Goal: Information Seeking & Learning: Learn about a topic

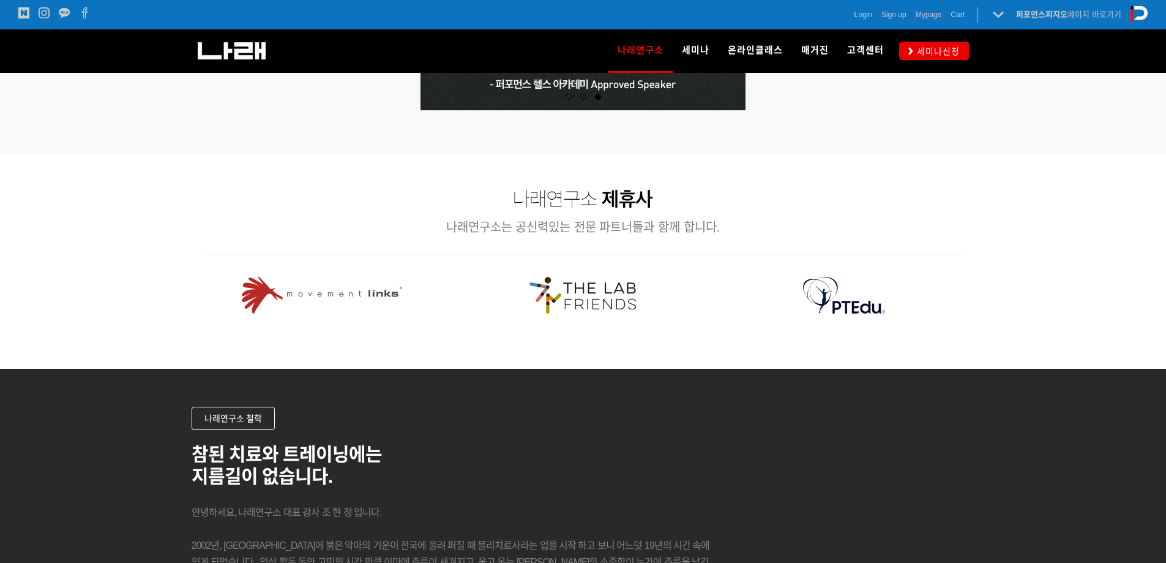
scroll to position [1408, 0]
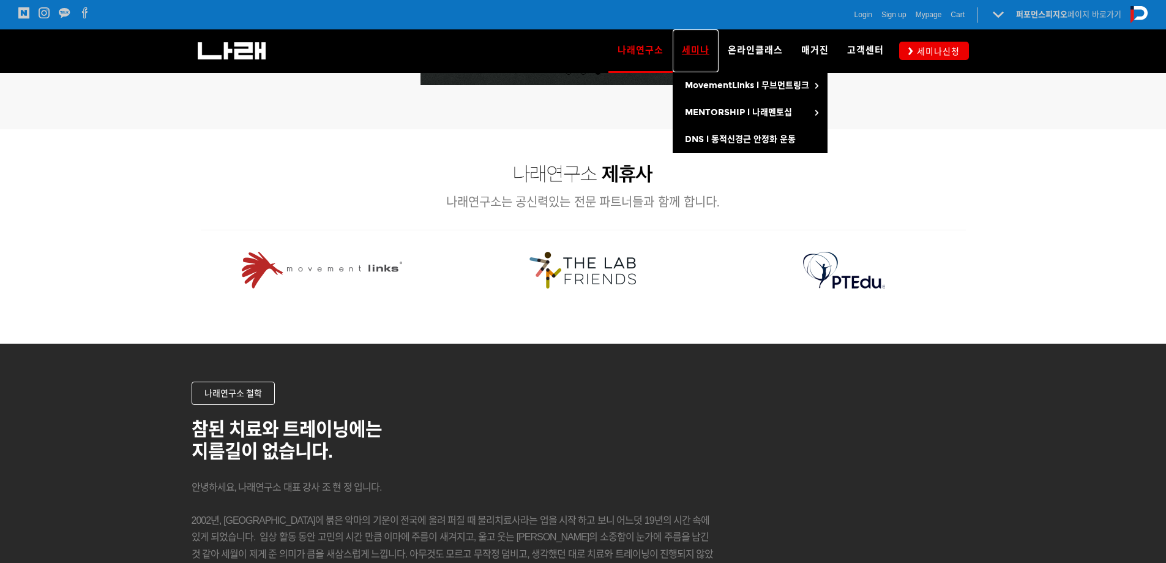
click at [681, 60] on link "세미나" at bounding box center [696, 50] width 46 height 43
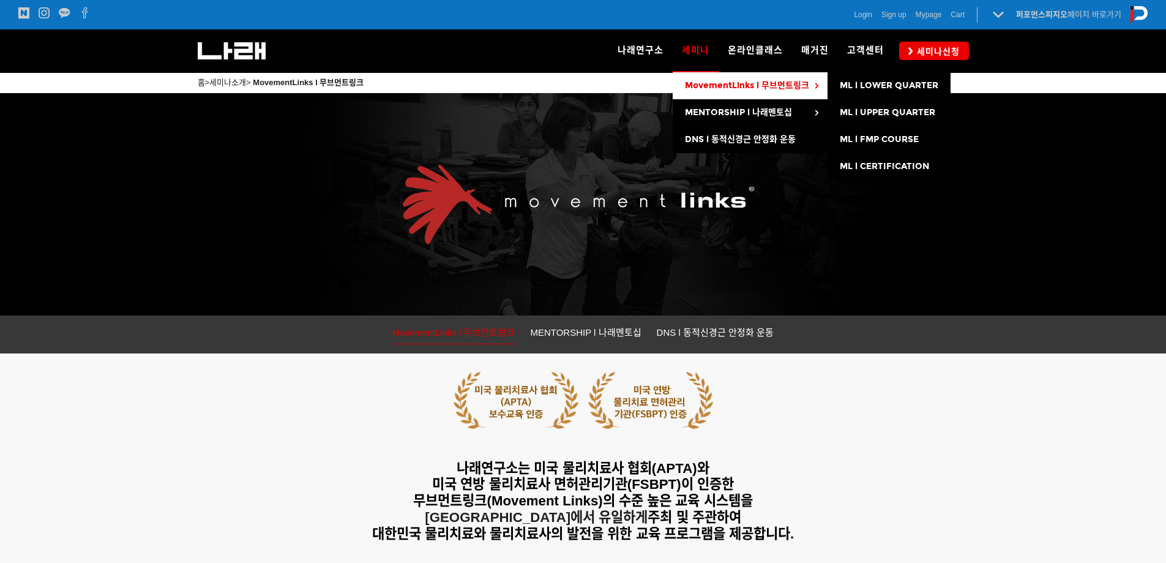
click at [716, 81] on span "MovementLinks l 무브먼트링크" at bounding box center [747, 85] width 124 height 10
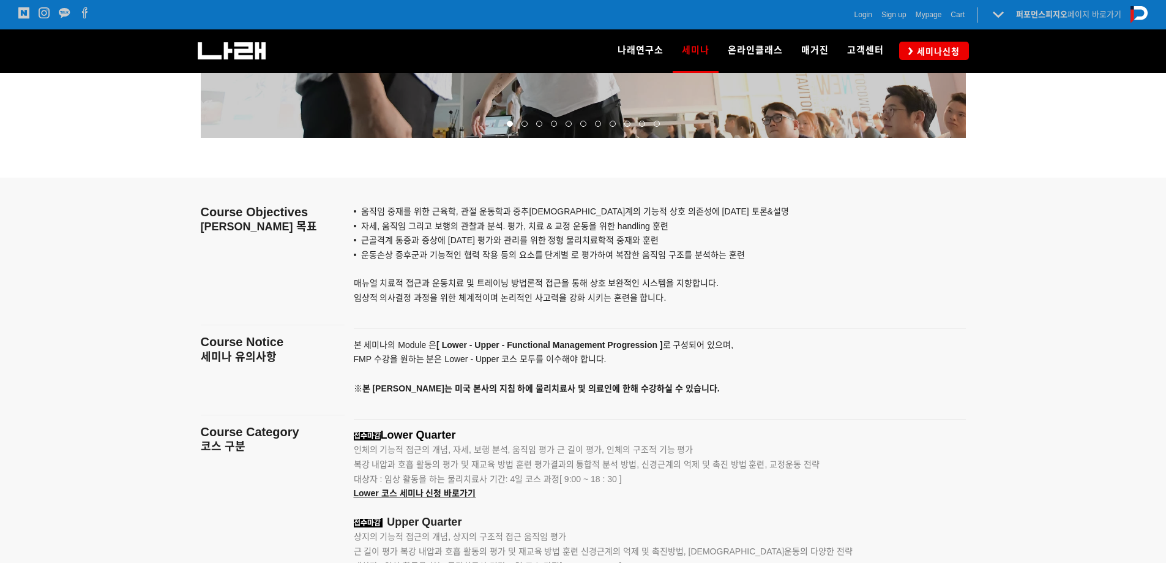
scroll to position [1470, 0]
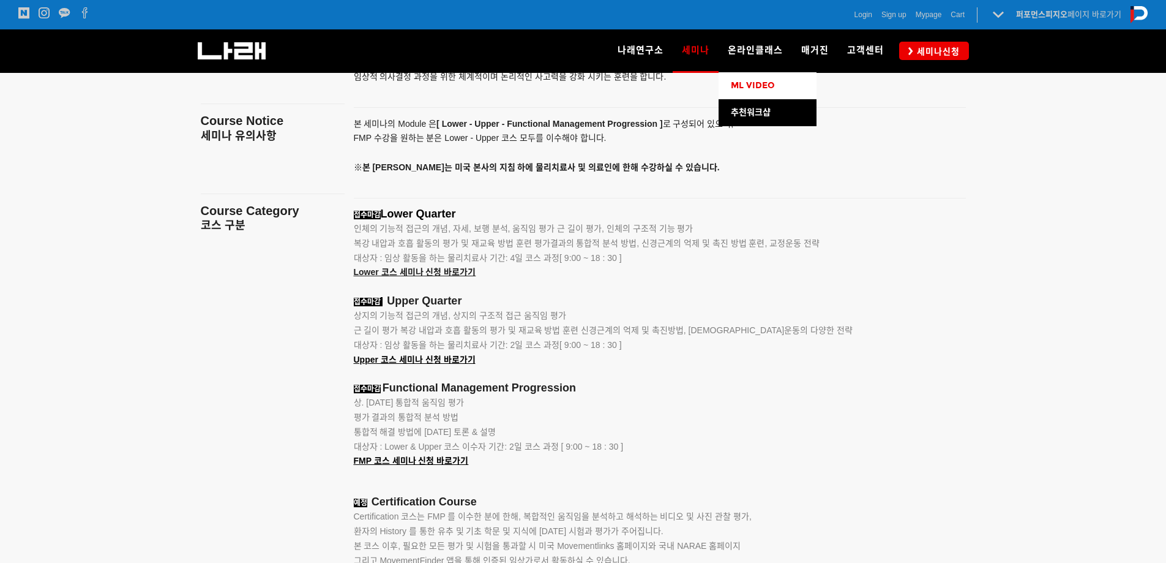
click at [754, 93] on link "ML VIDEO" at bounding box center [768, 85] width 98 height 27
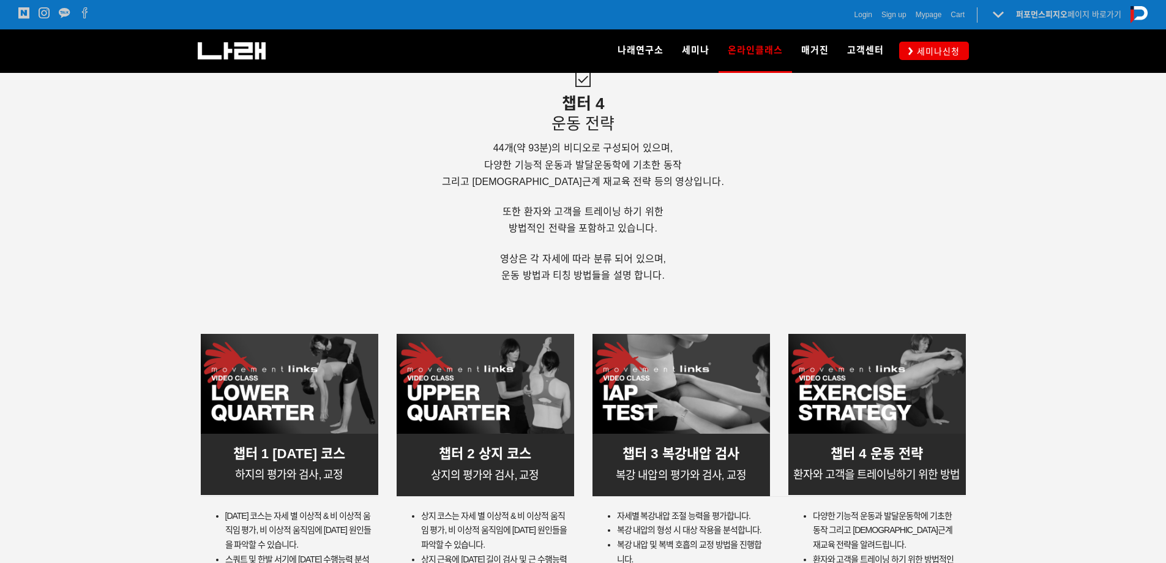
scroll to position [3205, 0]
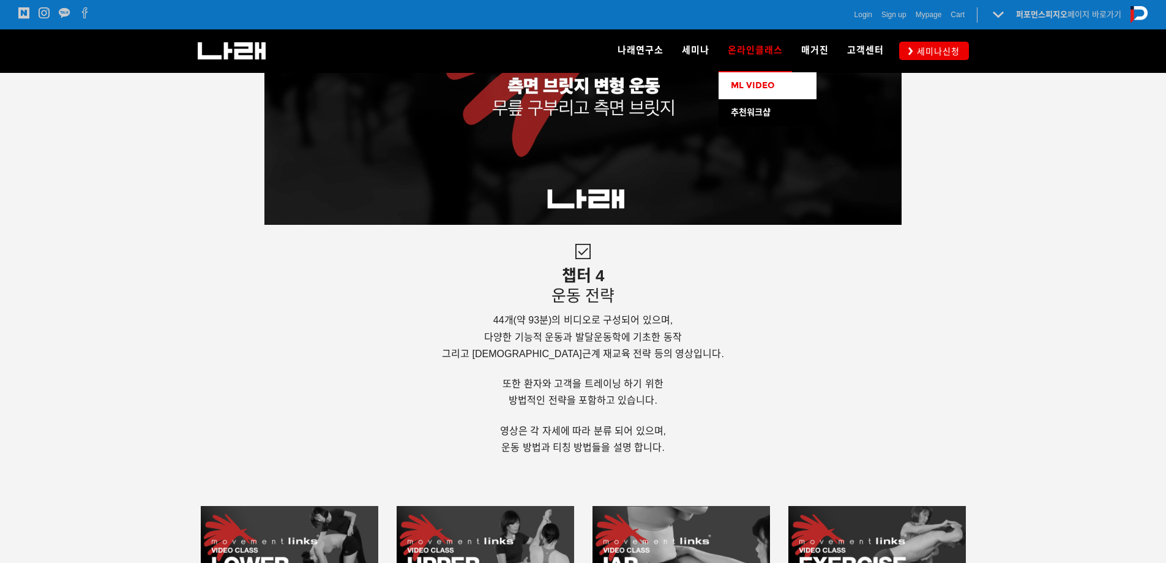
click at [769, 83] on span "ML VIDEO" at bounding box center [753, 85] width 44 height 10
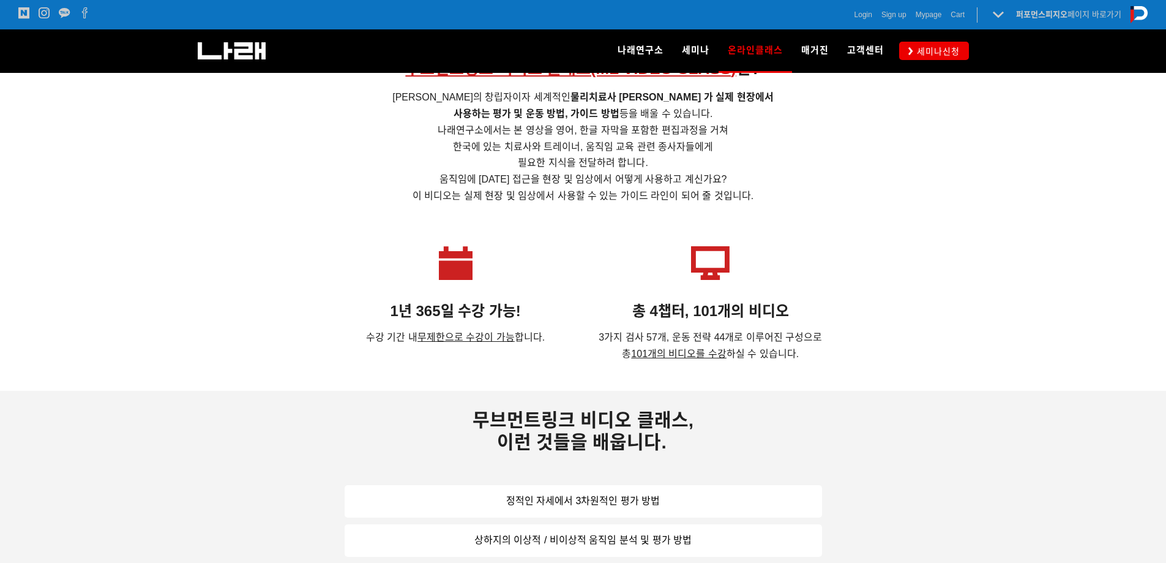
scroll to position [551, 0]
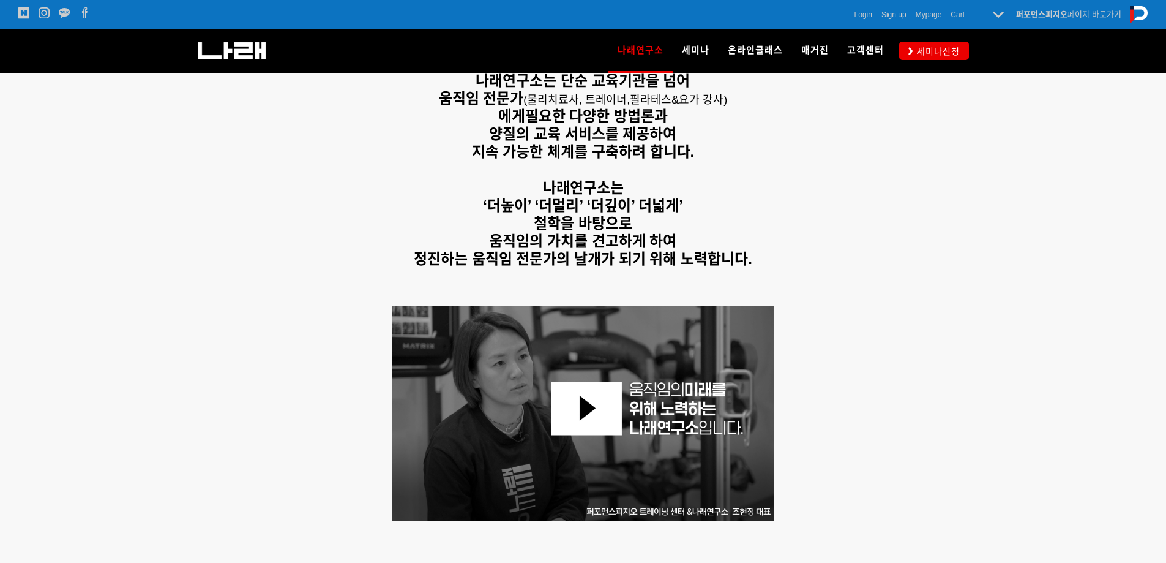
scroll to position [367, 0]
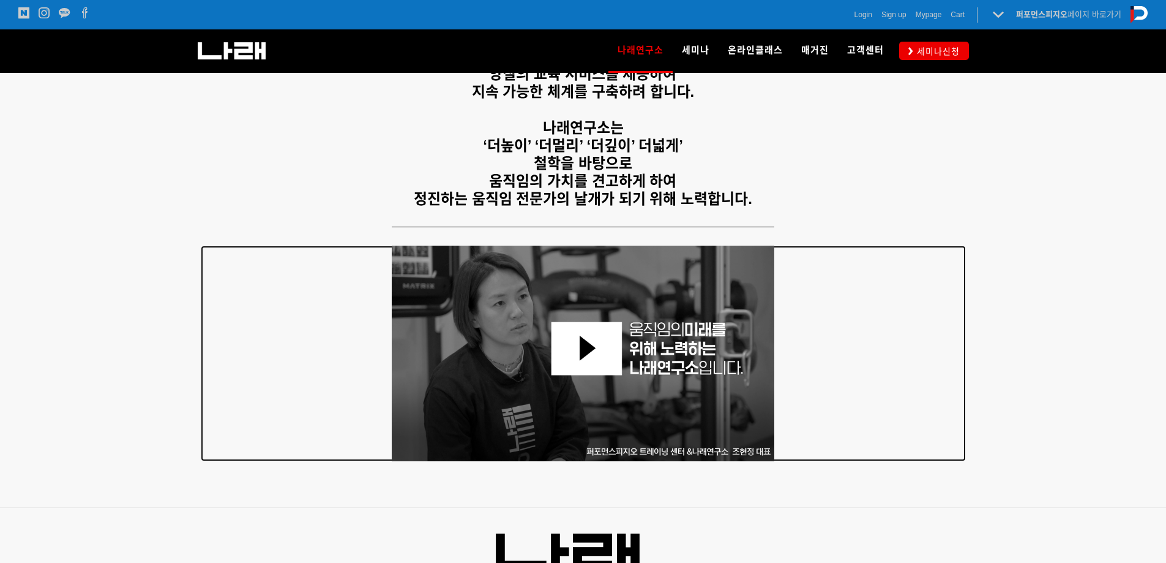
click at [584, 355] on img at bounding box center [583, 354] width 383 height 216
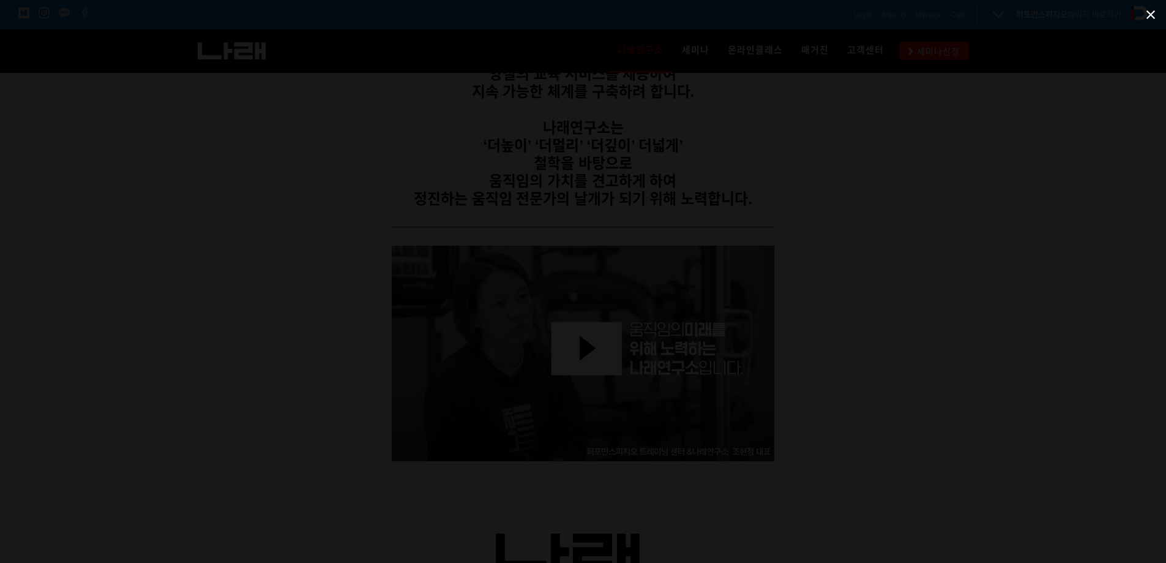
click at [1149, 19] on span at bounding box center [1151, 14] width 31 height 29
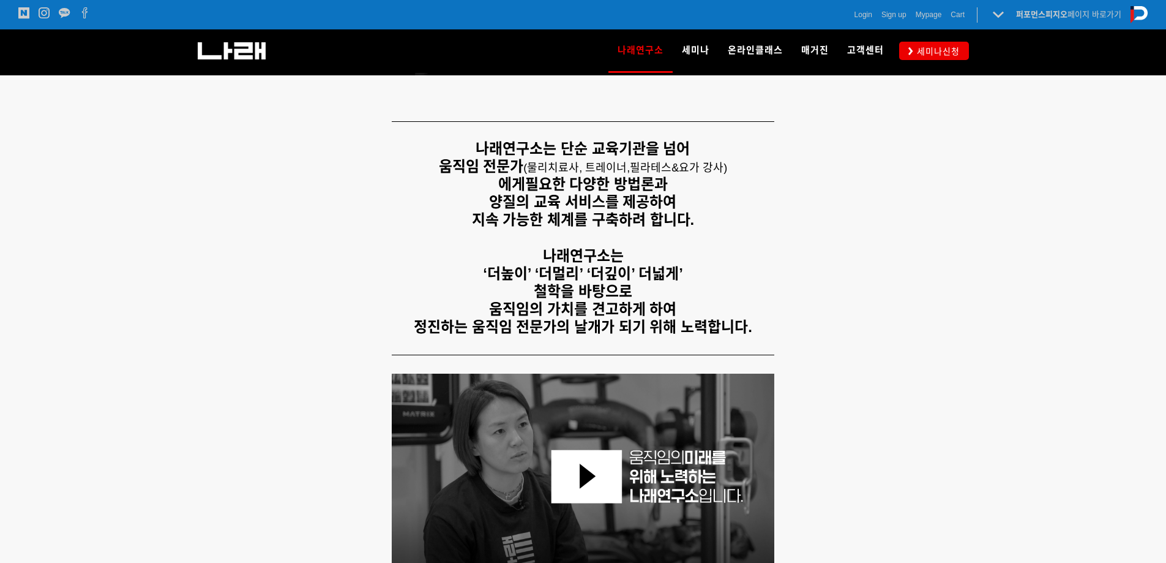
scroll to position [354, 0]
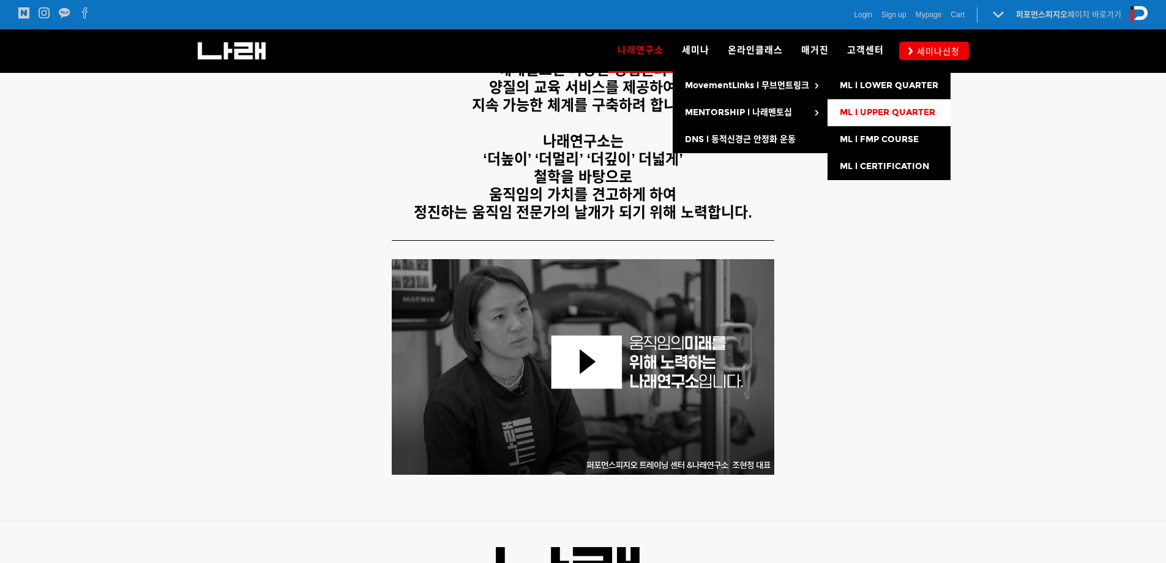
click at [862, 111] on span "ML l UPPER QUARTER" at bounding box center [888, 112] width 96 height 10
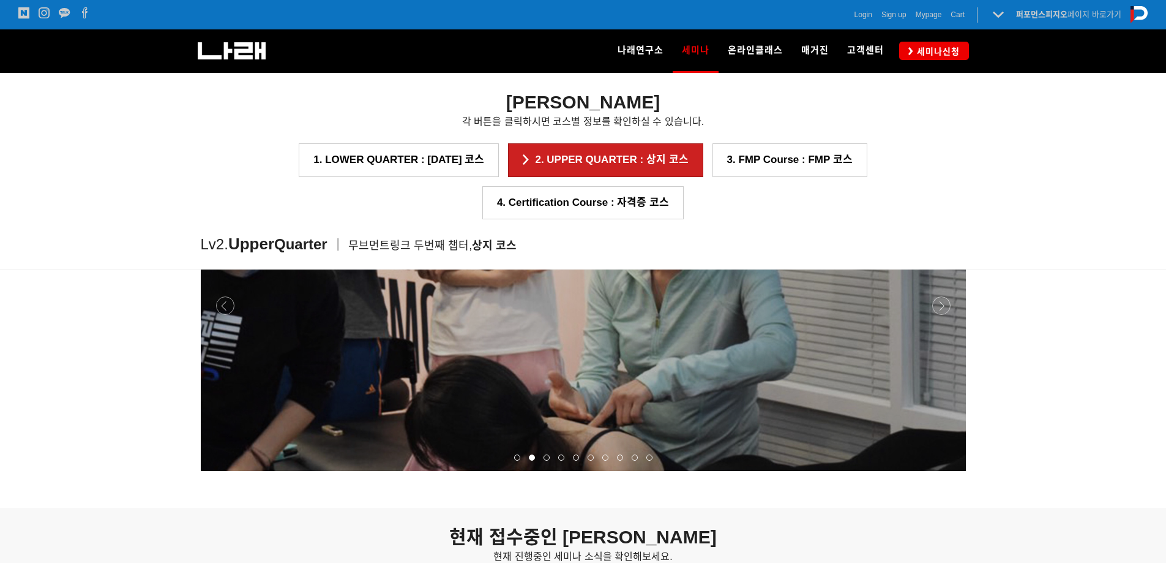
scroll to position [1337, 0]
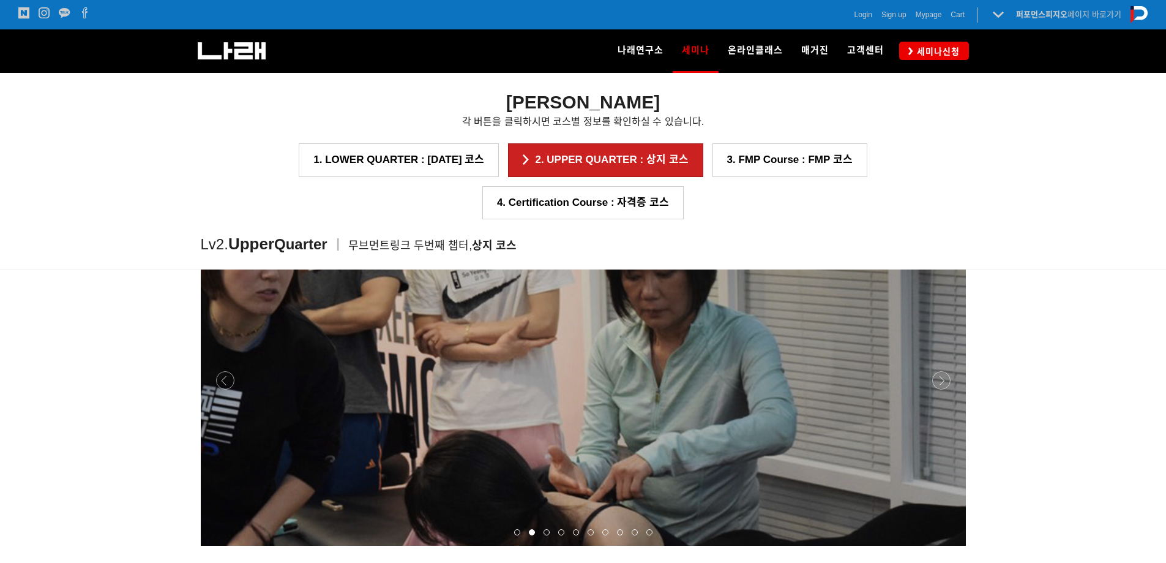
click at [942, 546] on div at bounding box center [583, 546] width 765 height 0
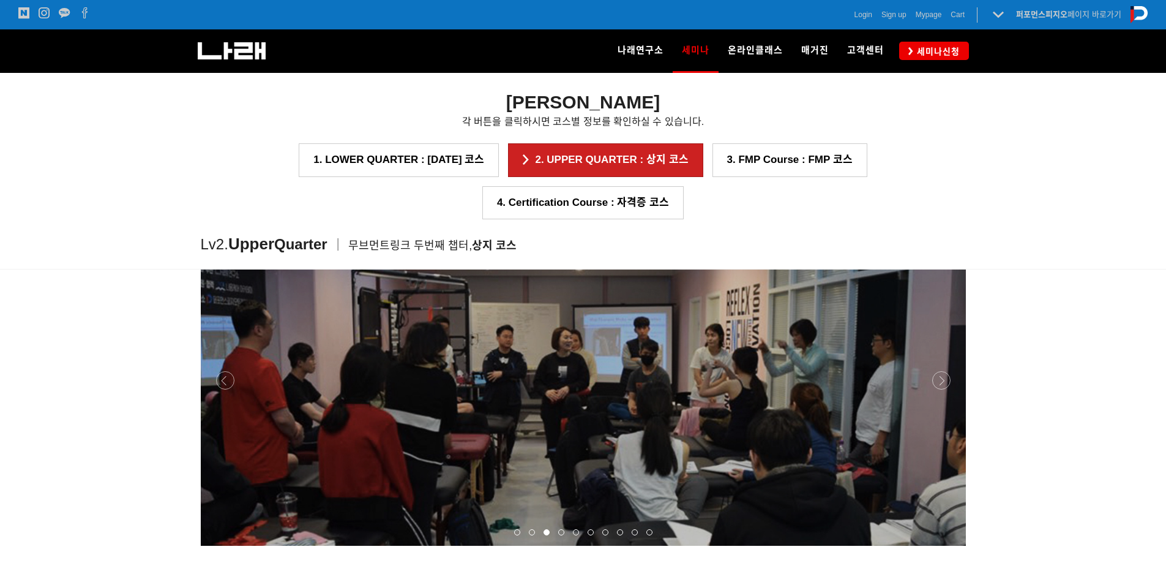
click at [942, 546] on div at bounding box center [583, 546] width 765 height 0
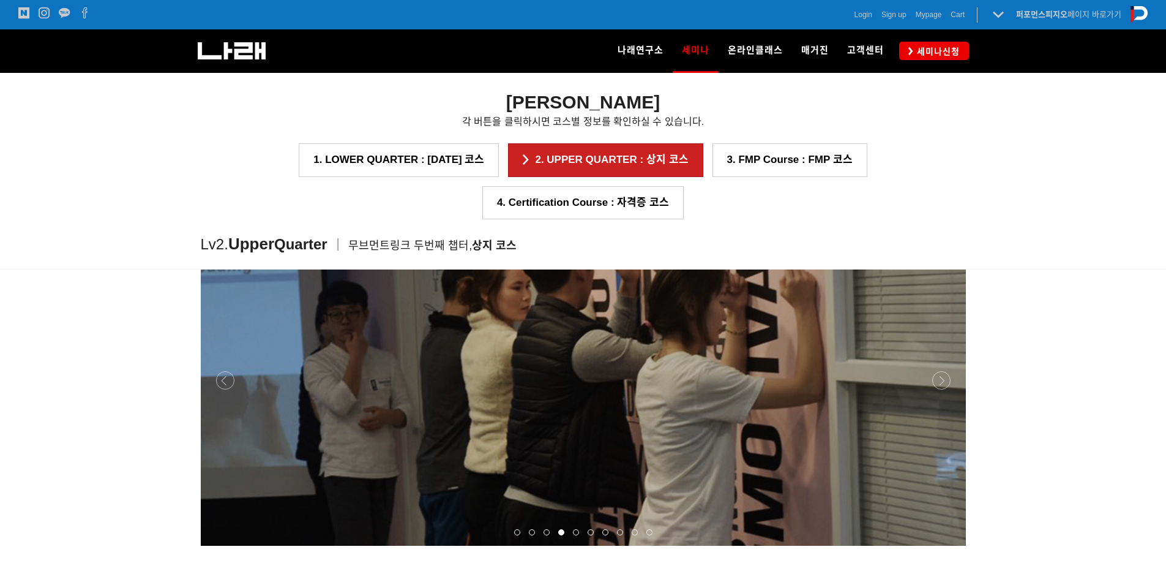
click at [944, 546] on div at bounding box center [583, 546] width 765 height 0
